Goal: Entertainment & Leisure: Consume media (video, audio)

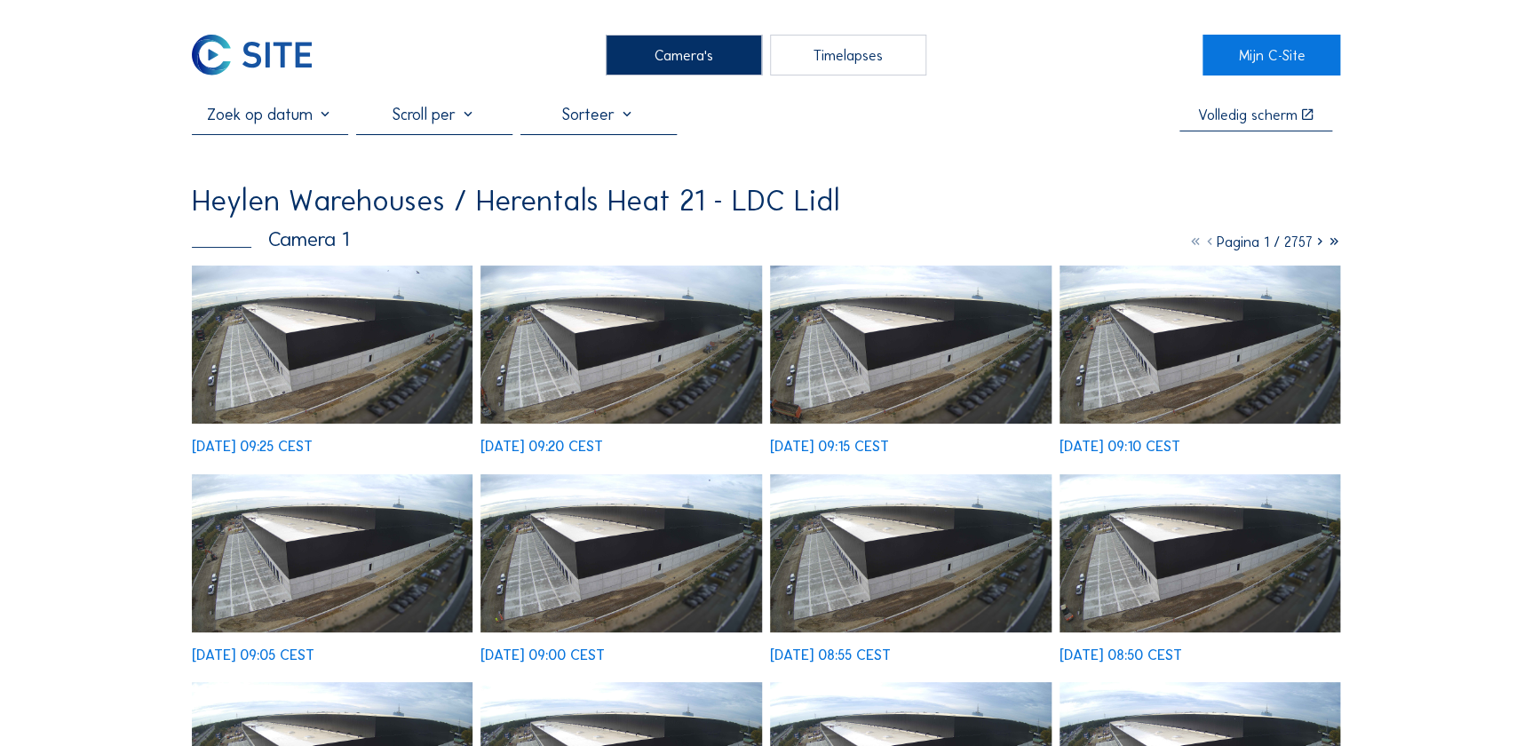
click at [320, 347] on img at bounding box center [333, 345] width 282 height 158
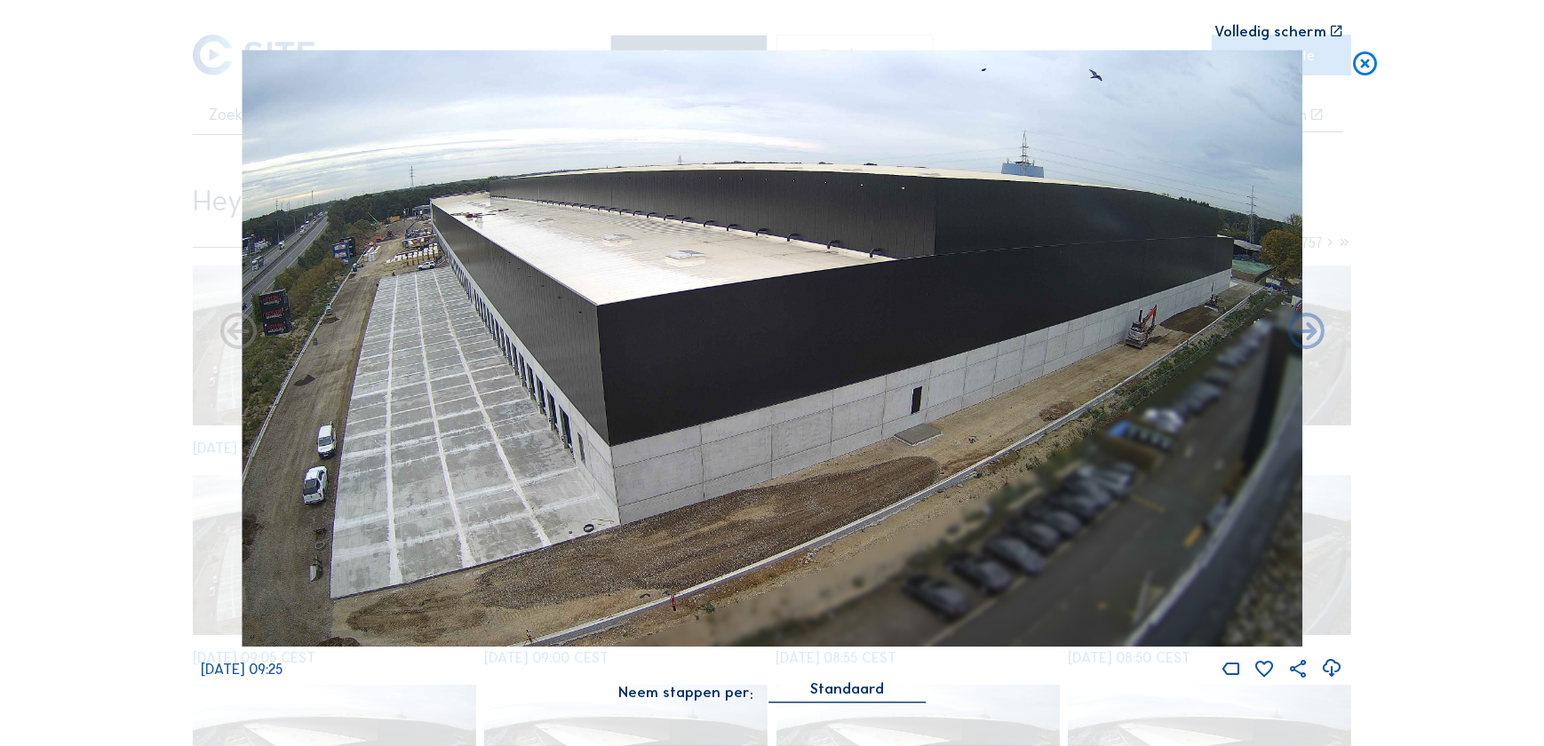
click at [1363, 64] on icon at bounding box center [1364, 65] width 29 height 30
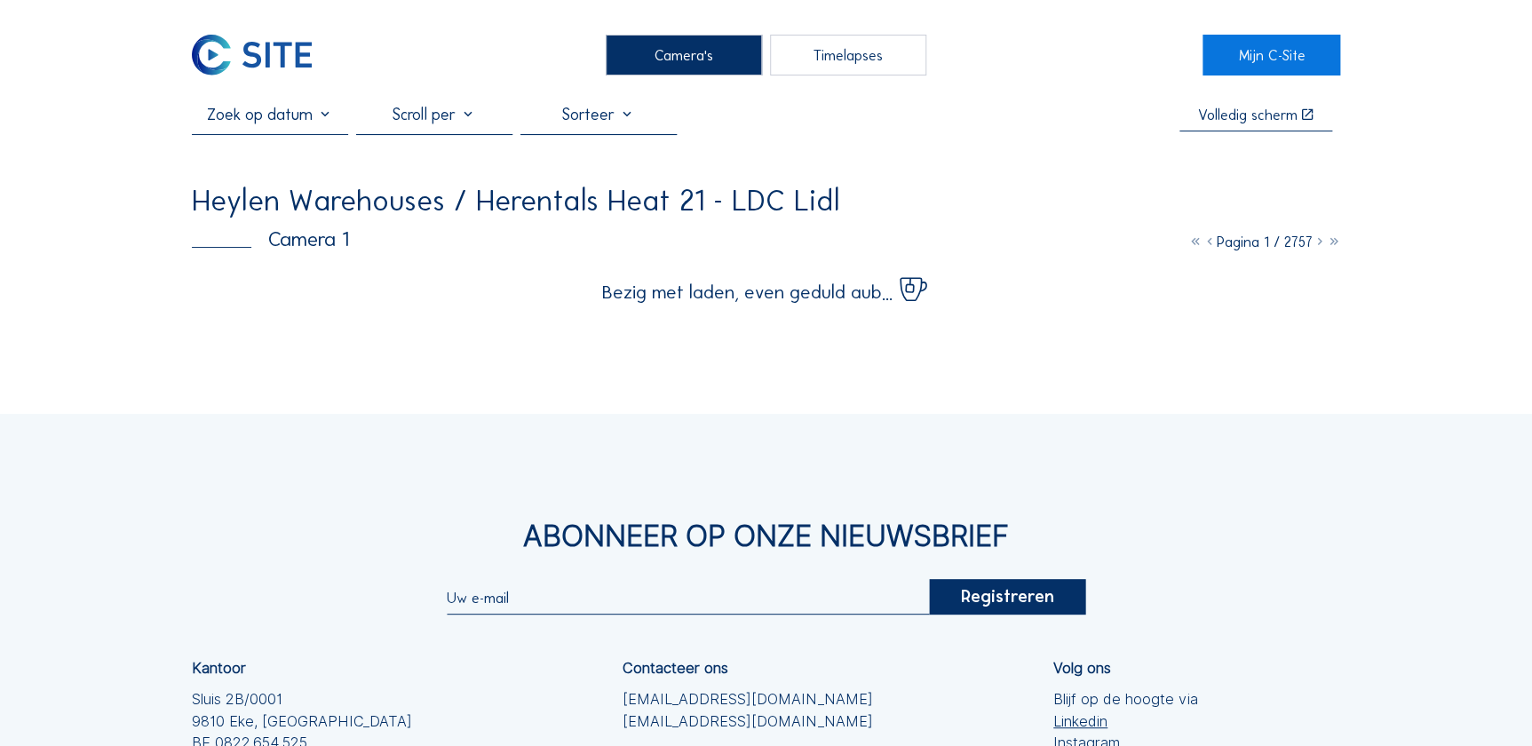
click at [831, 57] on div "Timelapses" at bounding box center [848, 55] width 156 height 40
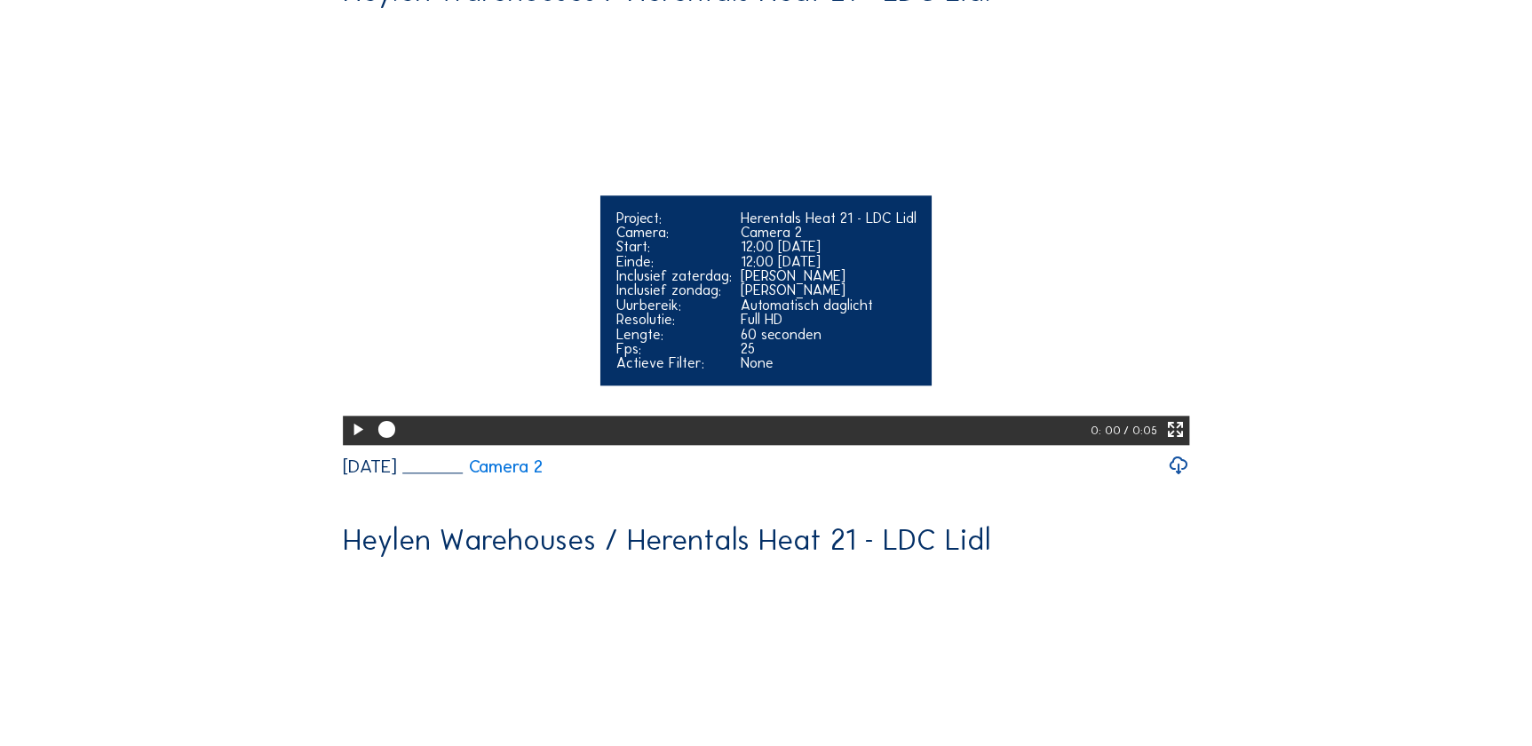
scroll to position [727, 0]
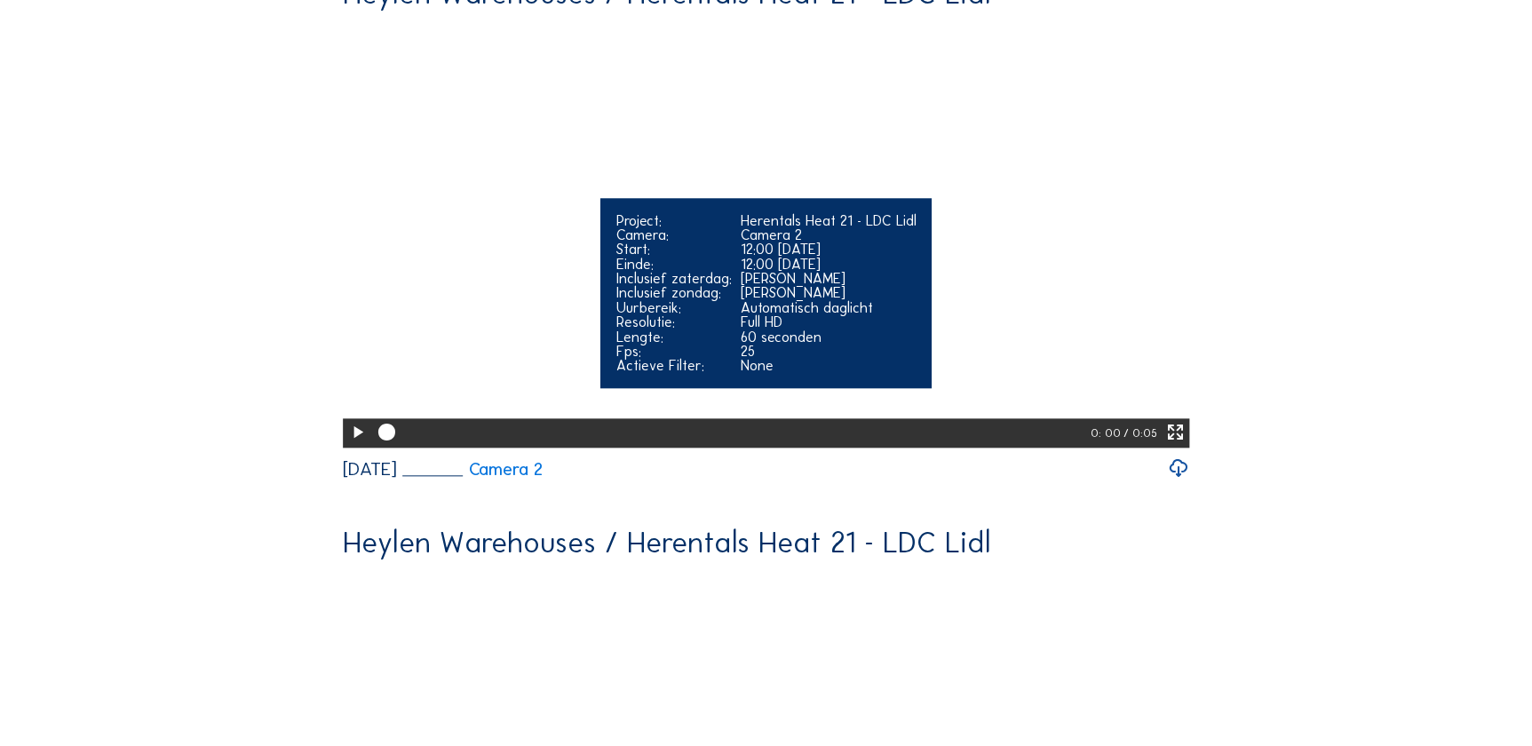
click at [728, 254] on video "Your browser does not support the video tag." at bounding box center [766, 233] width 847 height 424
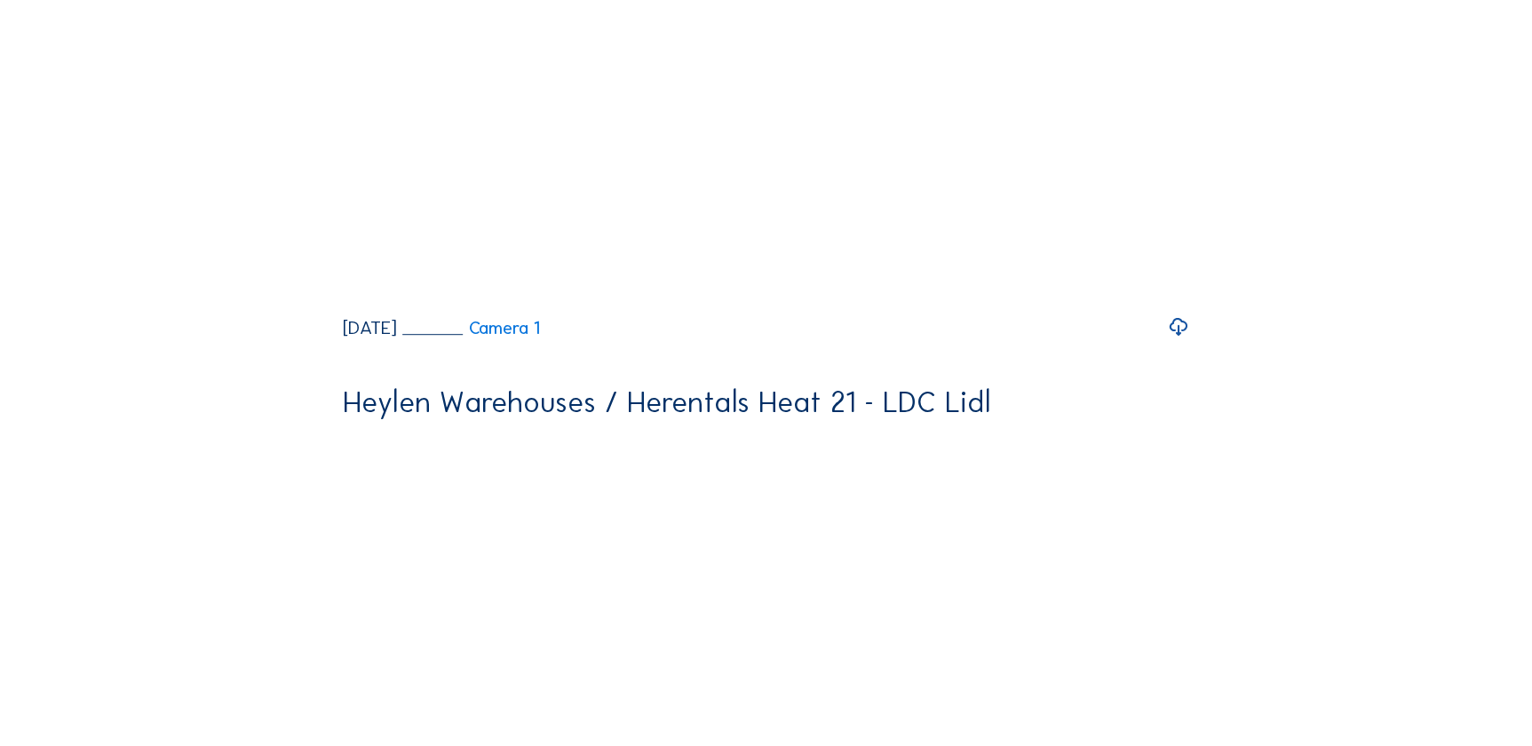
scroll to position [0, 0]
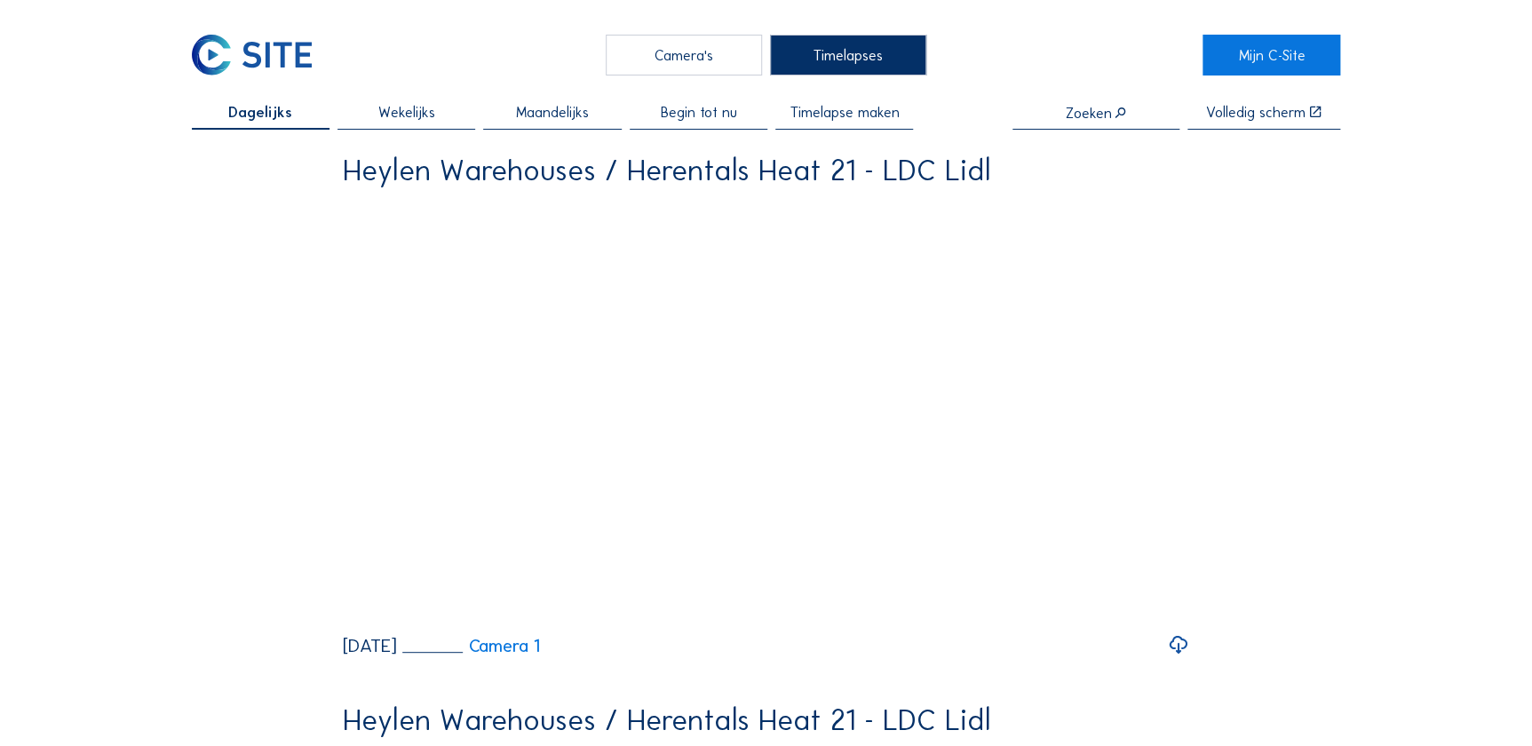
click at [723, 110] on span "Begin tot nu" at bounding box center [698, 112] width 76 height 14
